Goal: Task Accomplishment & Management: Use online tool/utility

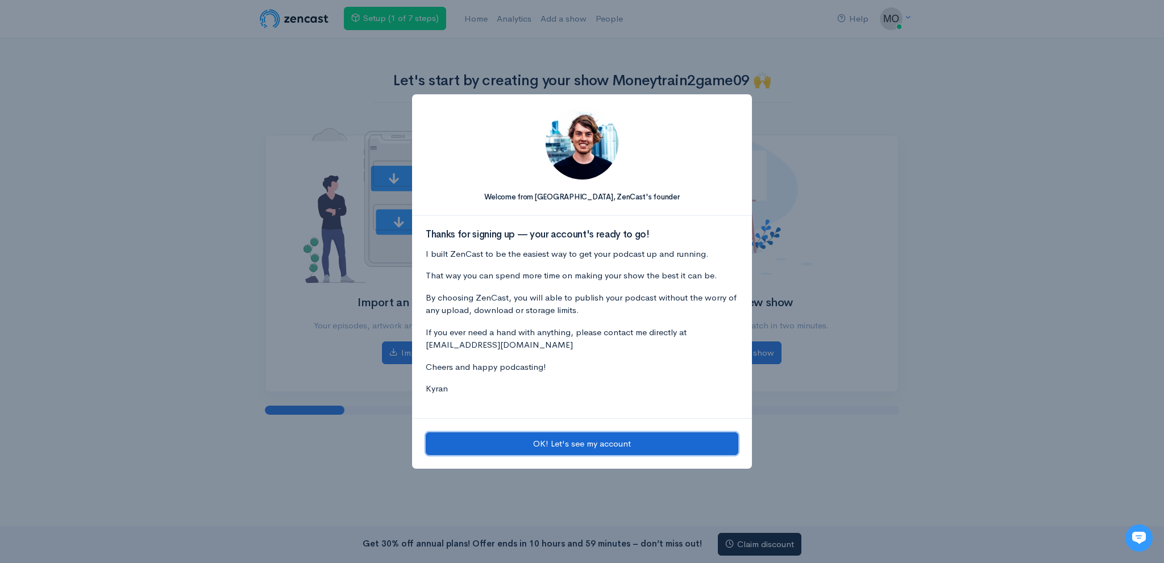
click at [551, 447] on button "OK! Let's see my account" at bounding box center [582, 443] width 313 height 23
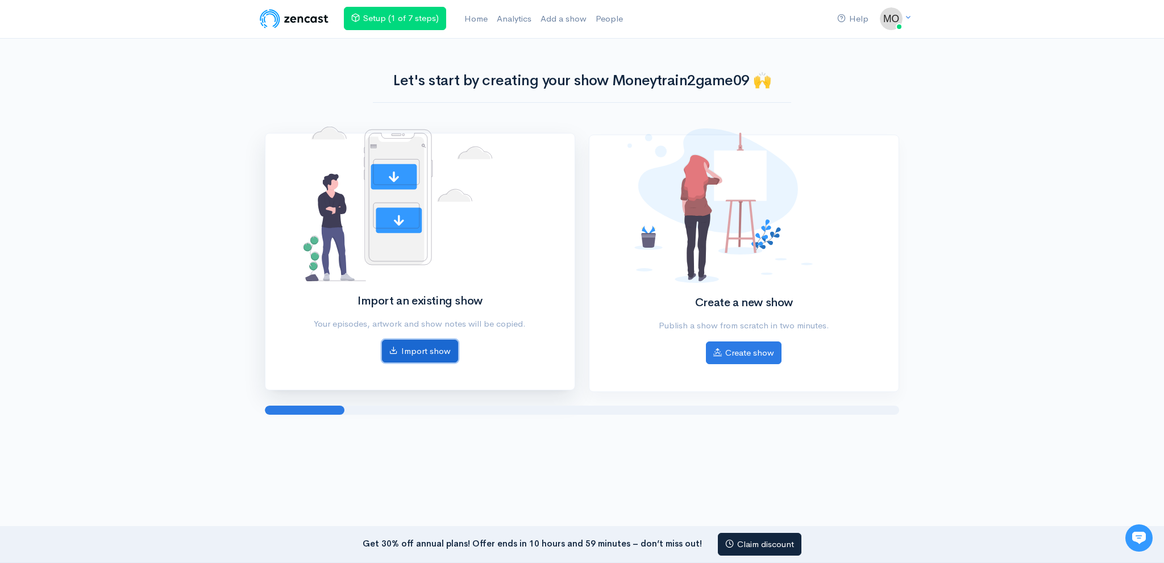
click at [418, 351] on link "Import show" at bounding box center [420, 351] width 76 height 23
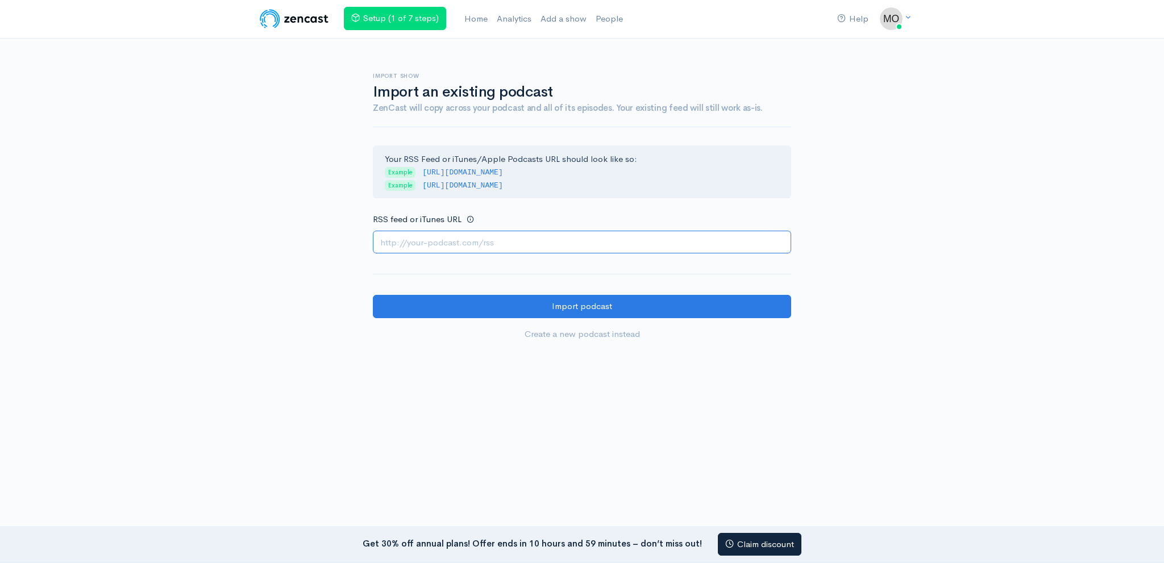
click at [486, 245] on input "RSS feed or iTunes URL" at bounding box center [582, 242] width 418 height 23
paste input "https://anchor.fm/s/108dcd134/podcast/rss"
type input "https://anchor.fm/s/108dcd134/podcast/rss"
click at [481, 291] on form "Your RSS Feed or iTunes/Apple Podcasts URL should look like so: Example http://…" at bounding box center [582, 245] width 418 height 201
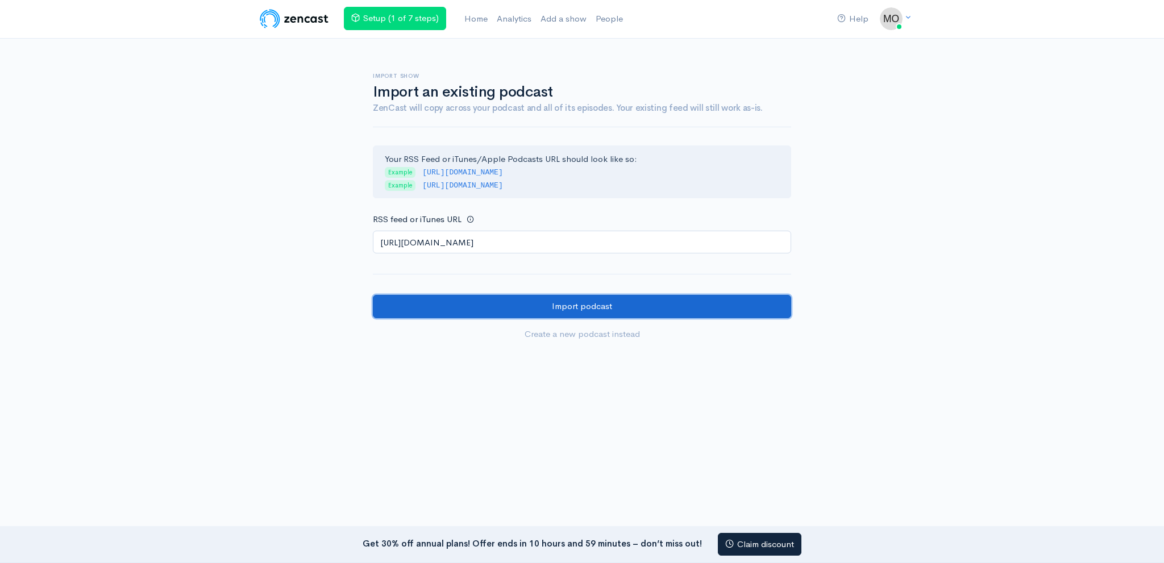
click at [480, 299] on input "Import podcast" at bounding box center [582, 306] width 418 height 23
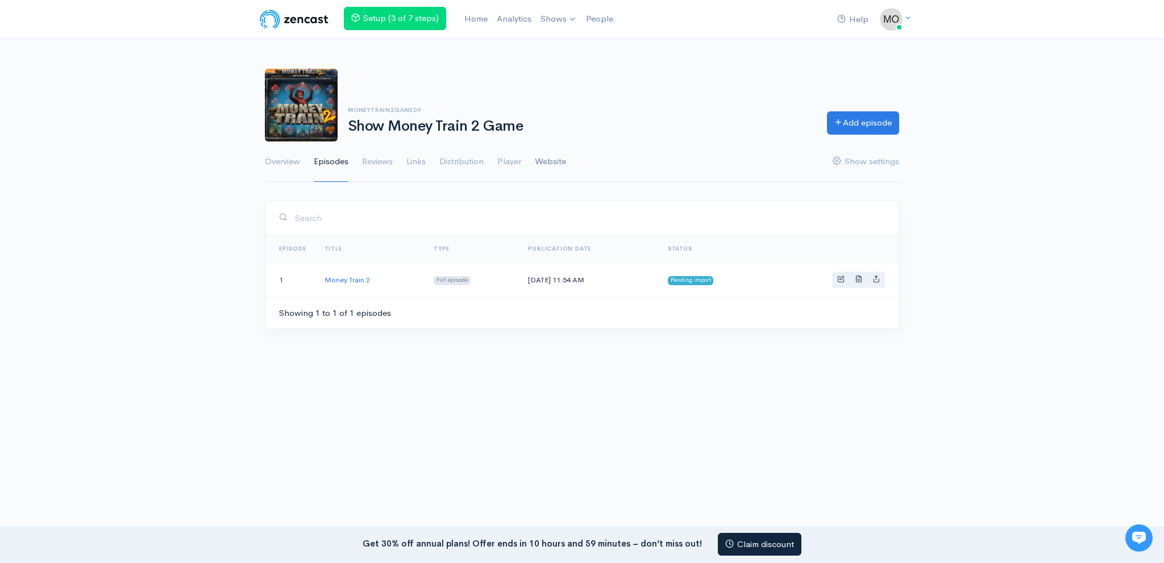
click at [547, 172] on link "Website" at bounding box center [550, 162] width 31 height 41
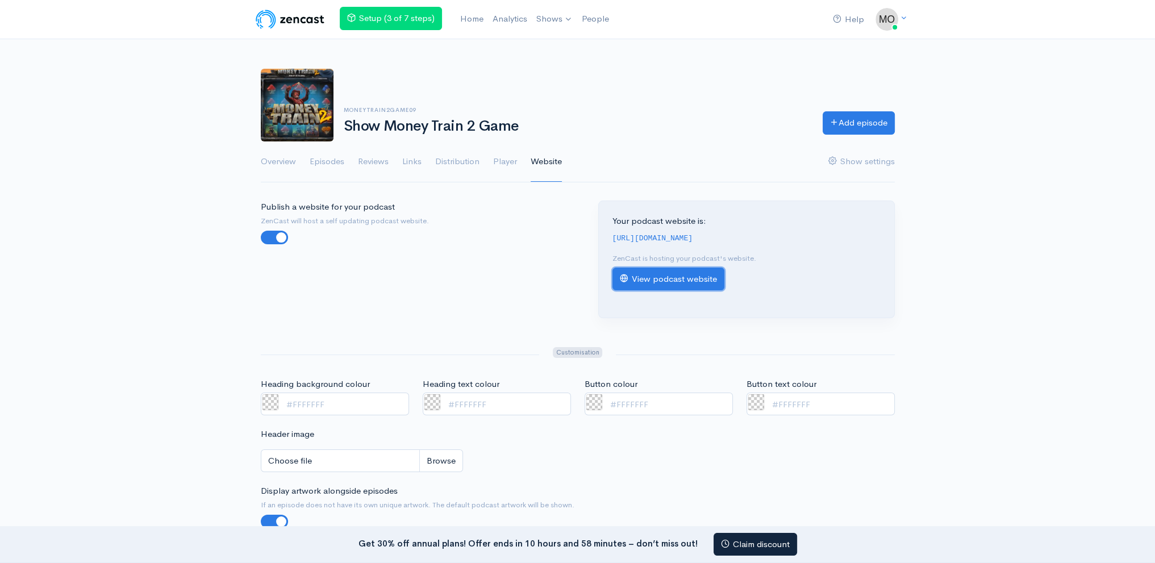
click at [672, 277] on link "View podcast website" at bounding box center [669, 279] width 112 height 23
